Goal: Information Seeking & Learning: Check status

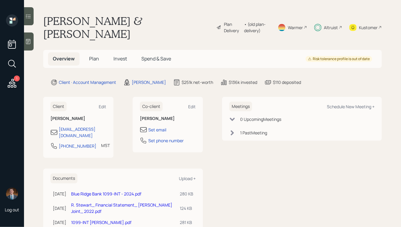
click at [130, 52] on h5 "Invest" at bounding box center [120, 58] width 23 height 13
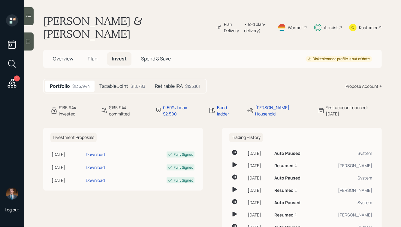
click at [113, 83] on h5 "Taxable Joint" at bounding box center [113, 86] width 29 height 6
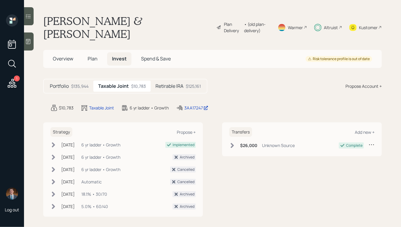
click at [169, 83] on h5 "Retirable IRA" at bounding box center [169, 86] width 28 height 6
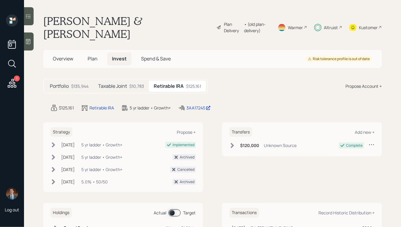
click at [126, 83] on h5 "Taxable Joint" at bounding box center [112, 86] width 29 height 6
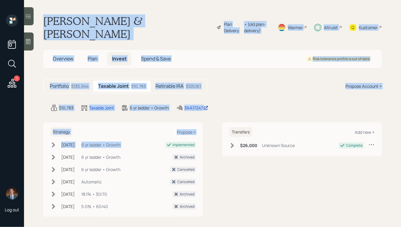
drag, startPoint x: 44, startPoint y: 17, endPoint x: 205, endPoint y: 127, distance: 195.3
click at [205, 127] on main "Roy & Jill Stewart Plan Delivery • (old plan-delivery) Warmer Altruist Kustomer…" at bounding box center [212, 113] width 377 height 227
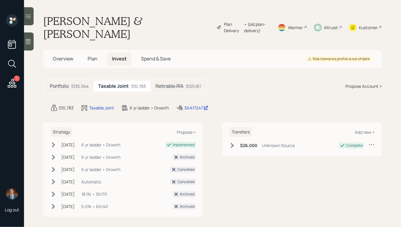
click at [210, 131] on div "Strategy Propose + Sep 15, 2023 Friday, September 15, 2023 12:07 PM EDT 6 yr la…" at bounding box center [212, 169] width 338 height 95
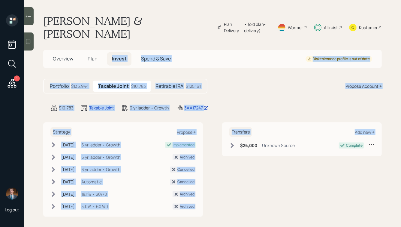
drag, startPoint x: 222, startPoint y: 144, endPoint x: 111, endPoint y: 45, distance: 149.0
click at [111, 45] on main "Roy & Jill Stewart Plan Delivery • (old plan-delivery) Warmer Altruist Kustomer…" at bounding box center [212, 113] width 377 height 227
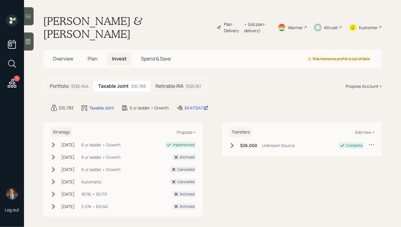
click at [84, 23] on h1 "Roy & Jill Stewart" at bounding box center [127, 27] width 168 height 26
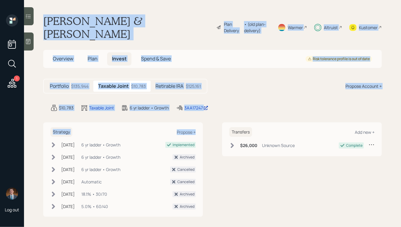
drag, startPoint x: 44, startPoint y: 20, endPoint x: 200, endPoint y: 120, distance: 185.2
click at [200, 120] on main "Roy & Jill Stewart Plan Delivery • (old plan-delivery) Warmer Altruist Kustomer…" at bounding box center [212, 113] width 377 height 227
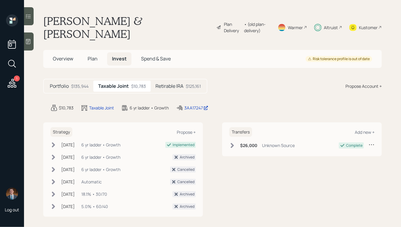
click at [216, 122] on div "Strategy Propose + Sep 15, 2023 Friday, September 15, 2023 12:07 PM EDT 6 yr la…" at bounding box center [212, 169] width 338 height 95
click at [160, 55] on span "Spend & Save" at bounding box center [156, 58] width 30 height 7
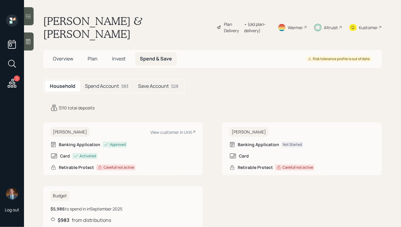
click at [114, 83] on h5 "Spend Account" at bounding box center [102, 86] width 34 height 6
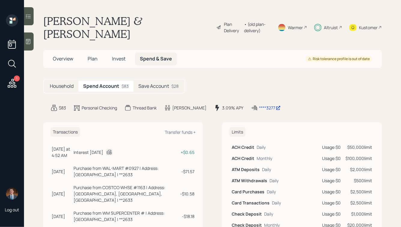
click at [161, 80] on div "Save Account $28" at bounding box center [159, 85] width 50 height 11
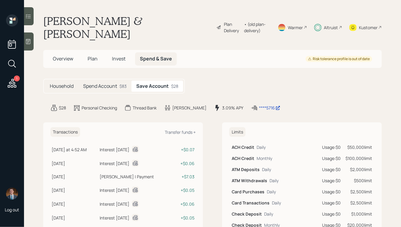
click at [117, 55] on span "Invest" at bounding box center [119, 58] width 14 height 7
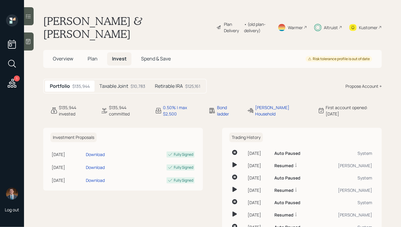
click at [130, 80] on div "Taxable Joint $10,783" at bounding box center [123, 85] width 56 height 11
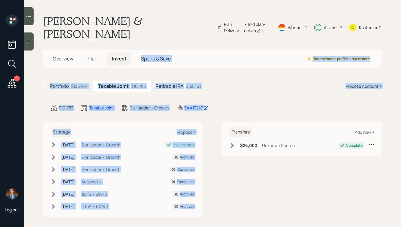
drag, startPoint x: 233, startPoint y: 103, endPoint x: 116, endPoint y: 7, distance: 152.0
click at [116, 7] on main "Roy & Jill Stewart Plan Delivery • (old plan-delivery) Warmer Altruist Kustomer…" at bounding box center [212, 113] width 377 height 227
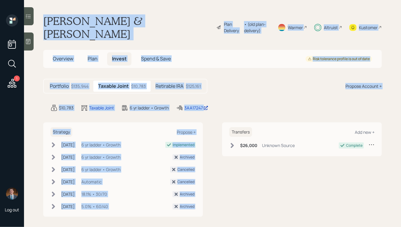
click at [113, 14] on main "Roy & Jill Stewart Plan Delivery • (old plan-delivery) Warmer Altruist Kustomer…" at bounding box center [212, 113] width 377 height 227
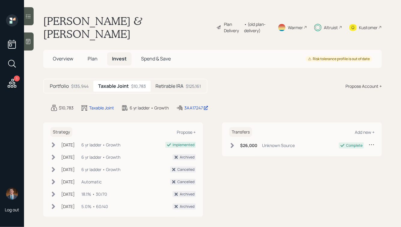
click at [72, 83] on div "$135,944" at bounding box center [79, 86] width 17 height 6
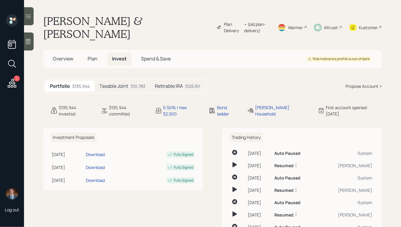
click at [123, 83] on h5 "Taxable Joint" at bounding box center [113, 86] width 29 height 6
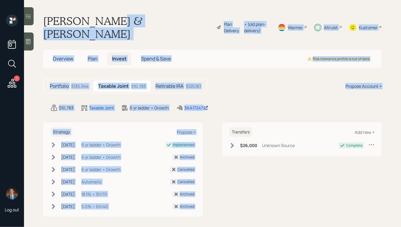
drag, startPoint x: 225, startPoint y: 98, endPoint x: 89, endPoint y: 11, distance: 161.7
click at [91, 12] on main "Roy & Jill Stewart Plan Delivery • (old plan-delivery) Warmer Altruist Kustomer…" at bounding box center [212, 113] width 377 height 227
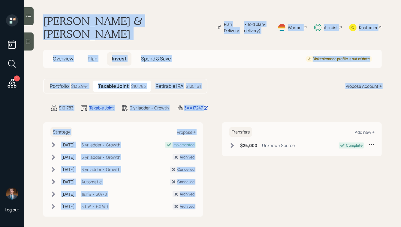
click at [89, 11] on main "Roy & Jill Stewart Plan Delivery • (old plan-delivery) Warmer Altruist Kustomer…" at bounding box center [212, 113] width 377 height 227
drag, startPoint x: 43, startPoint y: 17, endPoint x: 221, endPoint y: 103, distance: 198.0
click at [221, 103] on main "Roy & Jill Stewart Plan Delivery • (old plan-delivery) Warmer Altruist Kustomer…" at bounding box center [212, 113] width 377 height 227
click at [245, 101] on main "Roy & Jill Stewart Plan Delivery • (old plan-delivery) Warmer Altruist Kustomer…" at bounding box center [212, 113] width 377 height 227
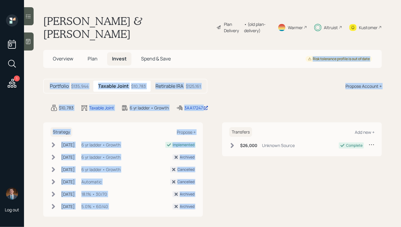
drag, startPoint x: 242, startPoint y: 102, endPoint x: 148, endPoint y: 22, distance: 124.1
click at [151, 25] on main "Roy & Jill Stewart Plan Delivery • (old plan-delivery) Warmer Altruist Kustomer…" at bounding box center [212, 113] width 377 height 227
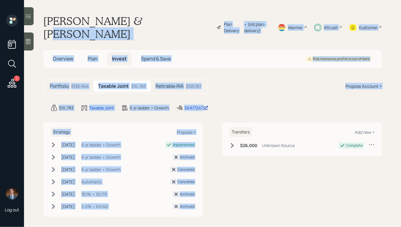
scroll to position [0, 0]
click at [148, 22] on div "Roy & Jill Stewart Plan Delivery • (old plan-delivery) Warmer Altruist Kustomer" at bounding box center [212, 27] width 338 height 26
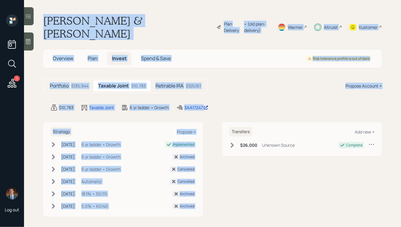
drag, startPoint x: 44, startPoint y: 19, endPoint x: 243, endPoint y: 106, distance: 217.1
click at [243, 106] on main "Roy & Jill Stewart Plan Delivery • (old plan-delivery) Warmer Altruist Kustomer…" at bounding box center [212, 113] width 377 height 227
click at [229, 104] on div "$10,783 Taxable Joint 6 yr ladder • Growth 3AA17247" at bounding box center [215, 107] width 331 height 7
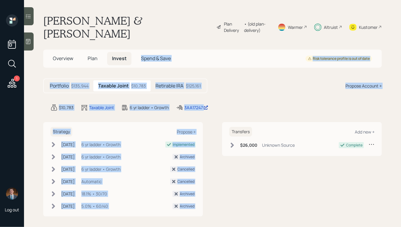
drag, startPoint x: 242, startPoint y: 100, endPoint x: 142, endPoint y: 6, distance: 138.0
click at [142, 7] on main "Roy & Jill Stewart Plan Delivery • (old plan-delivery) Warmer Altruist Kustomer…" at bounding box center [212, 113] width 377 height 227
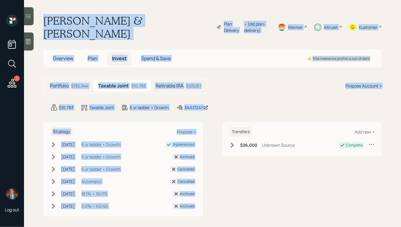
click at [143, 19] on div "Roy & Jill Stewart Plan Delivery • (old plan-delivery) Warmer Altruist Kustomer" at bounding box center [212, 27] width 338 height 26
drag, startPoint x: 340, startPoint y: 105, endPoint x: 139, endPoint y: 3, distance: 225.5
click at [139, 3] on main "Roy & Jill Stewart Plan Delivery • (old plan-delivery) Warmer Altruist Kustomer…" at bounding box center [212, 113] width 377 height 227
click at [128, 18] on h1 "Roy & Jill Stewart" at bounding box center [127, 27] width 168 height 26
drag, startPoint x: 44, startPoint y: 19, endPoint x: 320, endPoint y: 191, distance: 325.1
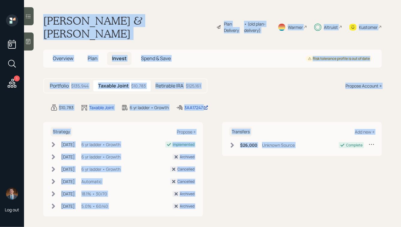
click at [320, 191] on main "Roy & Jill Stewart Plan Delivery • (old plan-delivery) Warmer Altruist Kustomer…" at bounding box center [212, 113] width 377 height 227
click at [320, 191] on div "Transfers Add new + $26,000 Unknown Source Complete" at bounding box center [302, 169] width 160 height 95
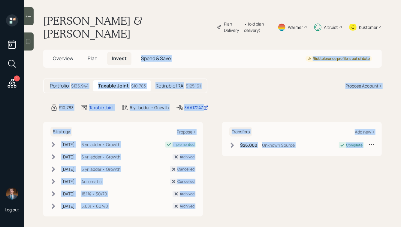
drag, startPoint x: 388, startPoint y: 163, endPoint x: 167, endPoint y: 12, distance: 268.0
click at [167, 12] on main "Roy & Jill Stewart Plan Delivery • (old plan-delivery) Warmer Altruist Kustomer…" at bounding box center [212, 113] width 377 height 227
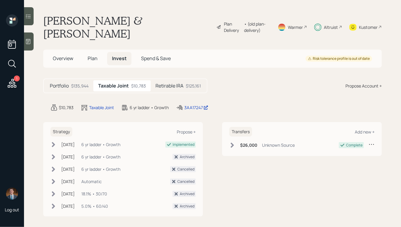
click at [136, 20] on div "Roy & Jill Stewart Plan Delivery • (old plan-delivery) Warmer Altruist Kustomer" at bounding box center [212, 27] width 338 height 26
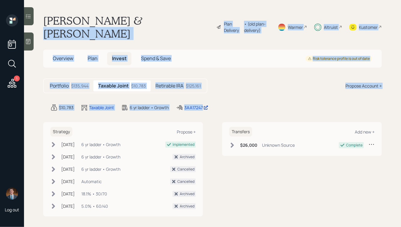
drag, startPoint x: 237, startPoint y: 98, endPoint x: 103, endPoint y: 15, distance: 157.4
click at [105, 16] on main "Roy & Jill Stewart Plan Delivery • (old plan-delivery) Warmer Altruist Kustomer…" at bounding box center [212, 113] width 377 height 227
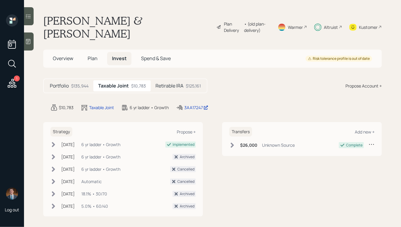
click at [93, 20] on h1 "Roy & Jill Stewart" at bounding box center [127, 27] width 168 height 26
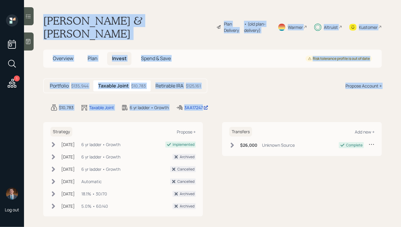
drag, startPoint x: 43, startPoint y: 20, endPoint x: 221, endPoint y: 94, distance: 192.9
click at [221, 94] on main "Roy & Jill Stewart Plan Delivery • (old plan-delivery) Warmer Altruist Kustomer…" at bounding box center [212, 113] width 377 height 227
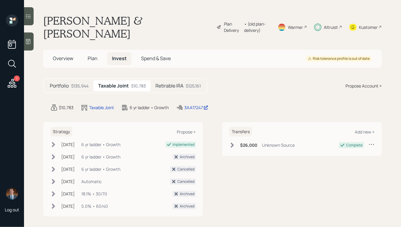
click at [221, 104] on div "$10,783 Taxable Joint 6 yr ladder • Growth 3AA17247" at bounding box center [215, 107] width 331 height 7
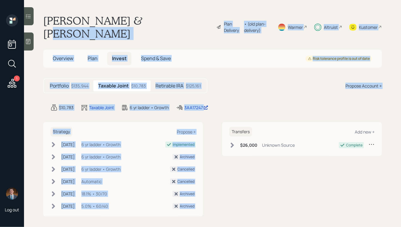
drag, startPoint x: 230, startPoint y: 100, endPoint x: 92, endPoint y: -7, distance: 174.9
click at [92, 0] on html "1 Log out Roy & Jill Stewart Plan Delivery • (old plan-delivery) Warmer Altruis…" at bounding box center [200, 113] width 401 height 227
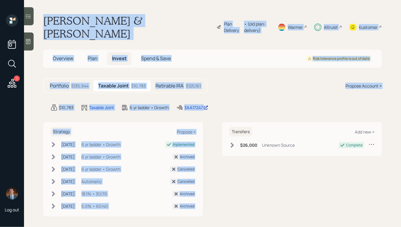
scroll to position [0, 0]
click at [107, 17] on h1 "Roy & Jill Stewart" at bounding box center [127, 27] width 168 height 26
drag, startPoint x: 42, startPoint y: 19, endPoint x: 333, endPoint y: 166, distance: 326.5
click at [333, 166] on main "Roy & Jill Stewart Plan Delivery • (old plan-delivery) Warmer Altruist Kustomer…" at bounding box center [212, 113] width 377 height 227
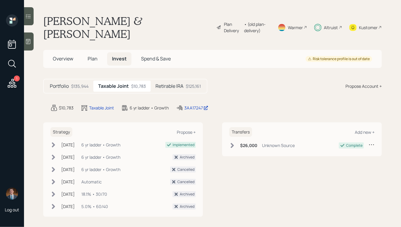
click at [381, 158] on div "Transfers Add new + $26,000 Unknown Source Complete" at bounding box center [302, 169] width 160 height 95
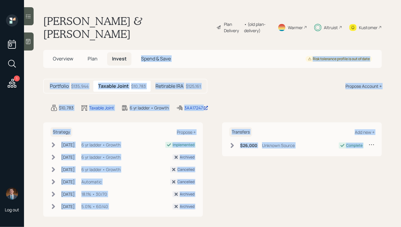
drag, startPoint x: 397, startPoint y: 156, endPoint x: 204, endPoint y: 15, distance: 239.0
click at [205, 15] on main "Roy & Jill Stewart Plan Delivery • (old plan-delivery) Warmer Altruist Kustomer…" at bounding box center [212, 113] width 377 height 227
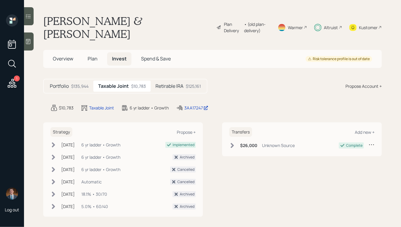
click at [165, 18] on div "Roy & Jill Stewart Plan Delivery • (old plan-delivery) Warmer Altruist Kustomer" at bounding box center [212, 27] width 338 height 26
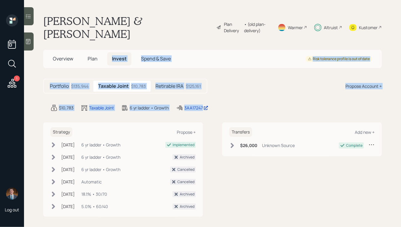
drag, startPoint x: 223, startPoint y: 98, endPoint x: 109, endPoint y: 26, distance: 134.3
click at [110, 27] on main "Roy & Jill Stewart Plan Delivery • (old plan-delivery) Warmer Altruist Kustomer…" at bounding box center [212, 113] width 377 height 227
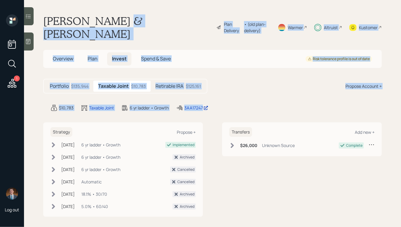
click at [109, 26] on h1 "Roy & Jill Stewart" at bounding box center [127, 27] width 168 height 26
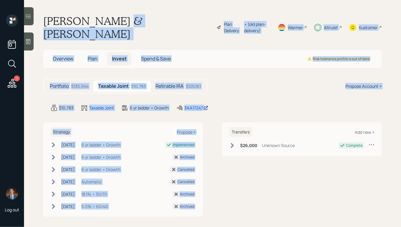
drag, startPoint x: 229, startPoint y: 101, endPoint x: 105, endPoint y: 23, distance: 147.0
click at [105, 24] on main "Roy & Jill Stewart Plan Delivery • (old plan-delivery) Warmer Altruist Kustomer…" at bounding box center [212, 113] width 377 height 227
click at [105, 22] on h1 "Roy & Jill Stewart" at bounding box center [127, 27] width 168 height 26
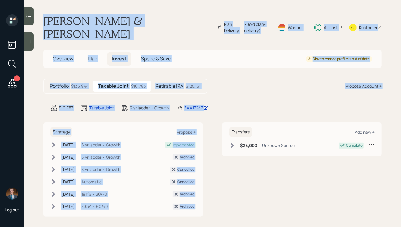
drag, startPoint x: 239, startPoint y: 99, endPoint x: 120, endPoint y: 5, distance: 151.7
click at [120, 5] on main "Roy & Jill Stewart Plan Delivery • (old plan-delivery) Warmer Altruist Kustomer…" at bounding box center [212, 113] width 377 height 227
click at [116, 19] on h1 "Roy & Jill Stewart" at bounding box center [127, 27] width 168 height 26
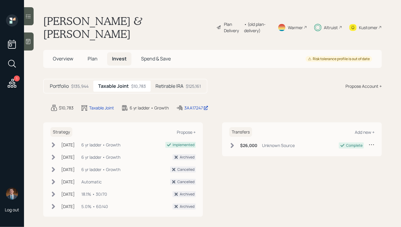
click at [11, 83] on icon at bounding box center [12, 83] width 9 height 9
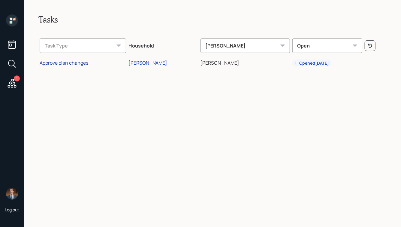
click at [81, 65] on div "Approve plan changes" at bounding box center [64, 62] width 49 height 7
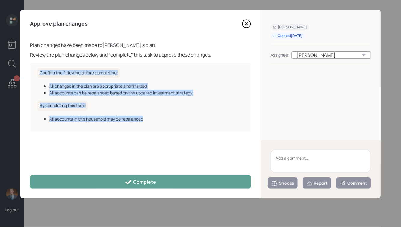
drag, startPoint x: 179, startPoint y: 123, endPoint x: 63, endPoint y: 46, distance: 139.7
click at [64, 46] on div "Plan changes have been made to Rod Price 's plan. Review the plan changes below…" at bounding box center [140, 104] width 221 height 126
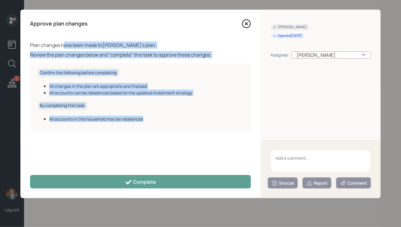
click at [63, 46] on div "Plan changes have been made to Rod Price 's plan." at bounding box center [140, 44] width 221 height 7
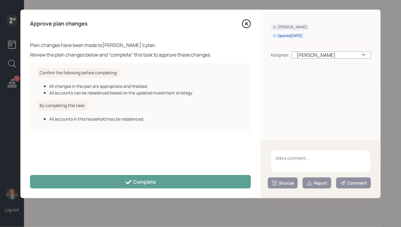
click at [246, 26] on icon at bounding box center [246, 23] width 9 height 9
